Goal: Task Accomplishment & Management: Manage account settings

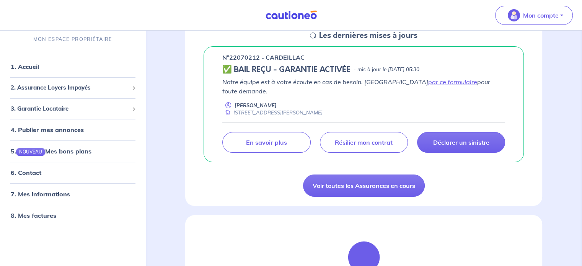
scroll to position [123, 0]
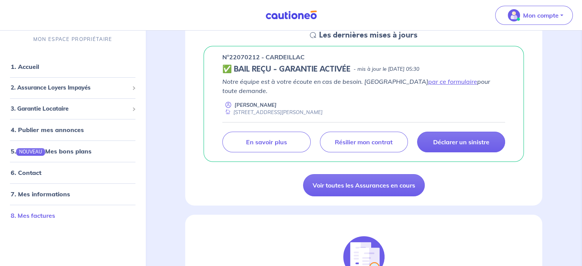
click at [31, 213] on link "8. Mes factures" at bounding box center [33, 216] width 44 height 8
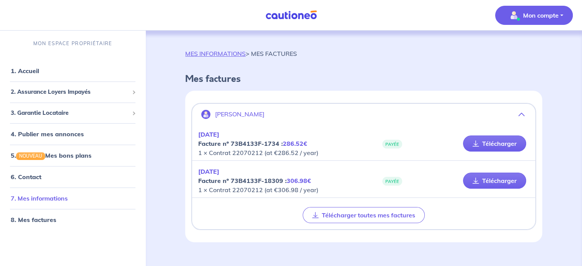
click at [68, 198] on link "7. Mes informations" at bounding box center [39, 199] width 57 height 8
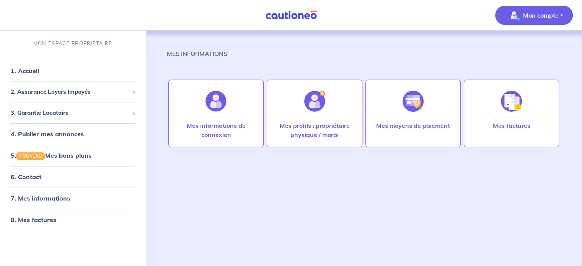
click at [533, 15] on p "Mon compte" at bounding box center [541, 15] width 36 height 9
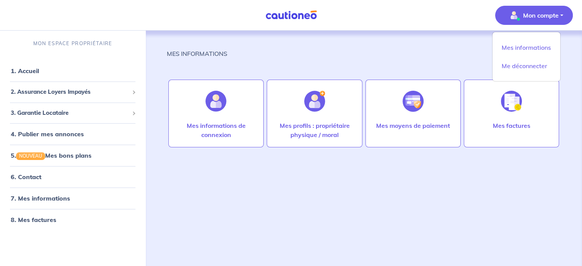
click at [533, 15] on p "Mon compte" at bounding box center [541, 15] width 36 height 9
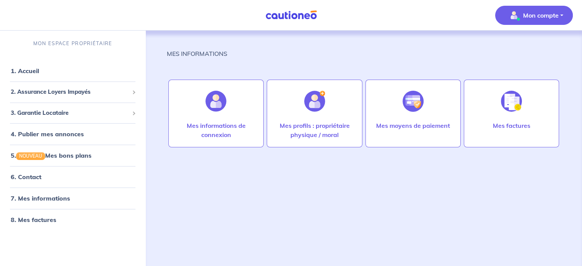
click at [533, 15] on p "Mon compte" at bounding box center [541, 15] width 36 height 9
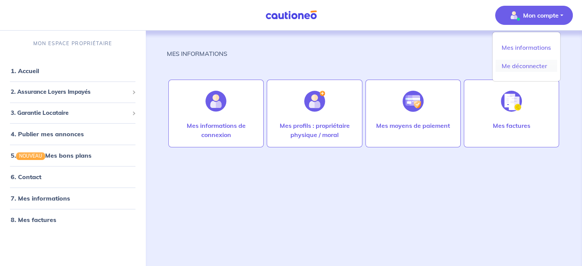
click at [527, 65] on link "Me déconnecter" at bounding box center [527, 66] width 62 height 12
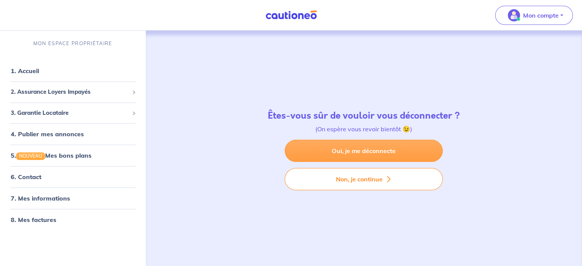
click at [388, 147] on link "Oui, je me déconnecte" at bounding box center [364, 151] width 158 height 22
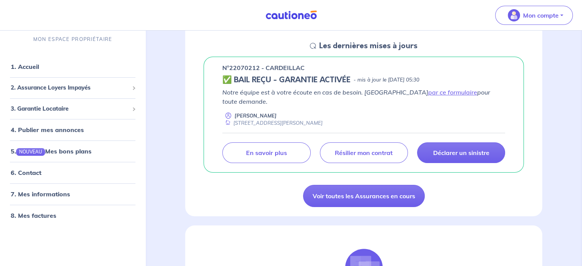
scroll to position [104, 0]
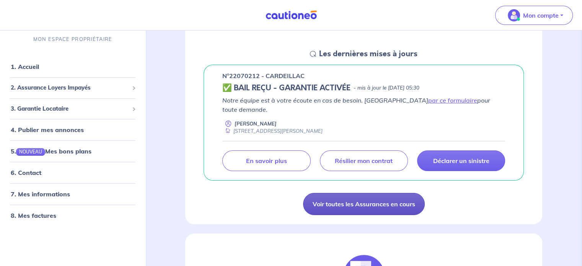
click at [356, 193] on link "Voir toutes les Assurances en cours" at bounding box center [364, 204] width 122 height 22
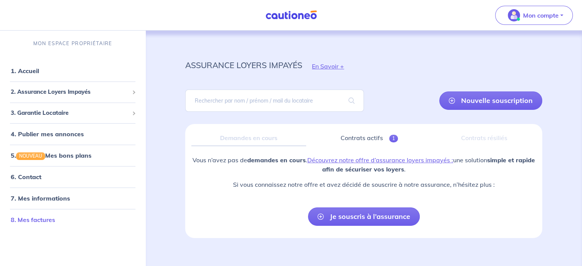
click at [28, 218] on link "8. Mes factures" at bounding box center [33, 220] width 44 height 8
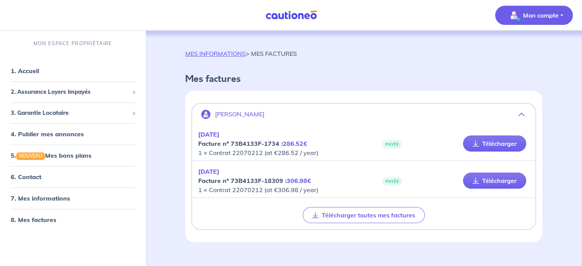
scroll to position [12, 0]
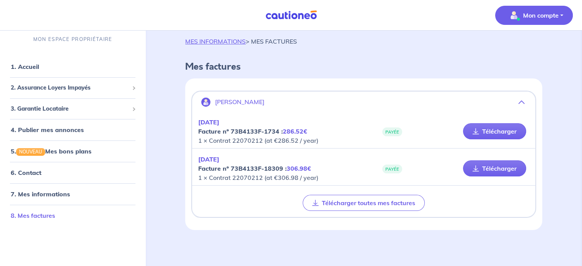
click at [32, 214] on link "8. Mes factures" at bounding box center [33, 216] width 44 height 8
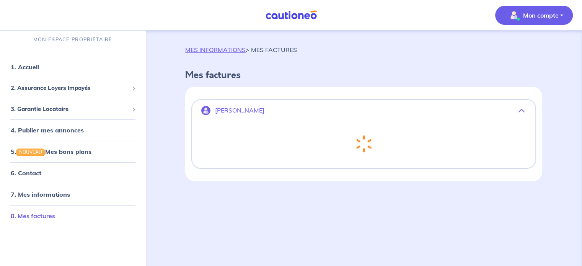
scroll to position [0, 0]
